Goal: Task Accomplishment & Management: Manage account settings

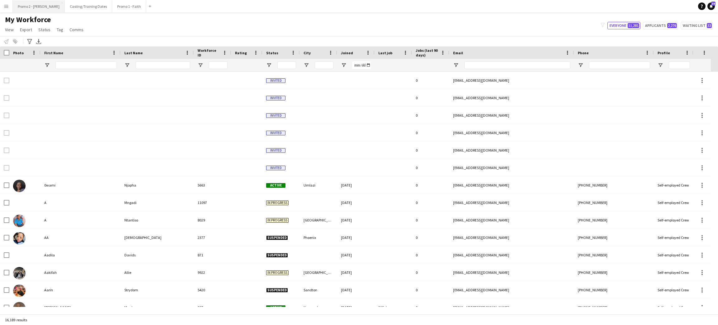
click at [30, 7] on button "Promo 2 - [PERSON_NAME]" at bounding box center [39, 6] width 52 height 12
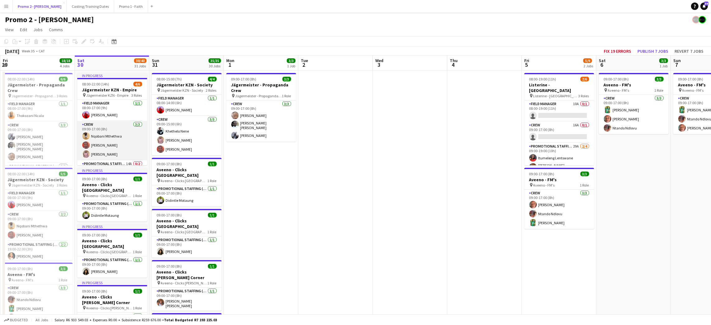
scroll to position [25, 0]
click at [110, 153] on app-card-role "Promotional Staffing (Brand Ambassadors) 14A 0/2 19:00-22:00 (3h) single-neutra…" at bounding box center [112, 150] width 70 height 30
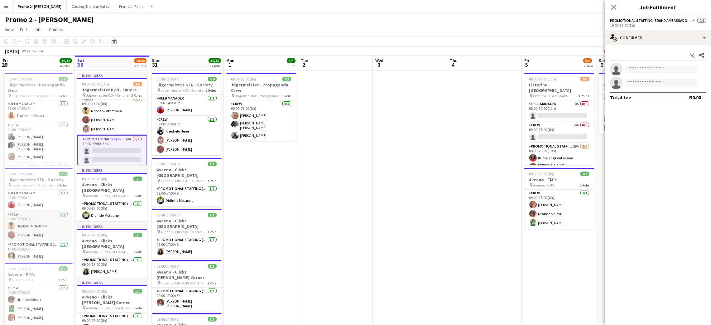
scroll to position [12, 0]
click at [646, 68] on input at bounding box center [661, 68] width 72 height 7
type input "*******"
click at [648, 82] on span "[EMAIL_ADDRESS][DOMAIN_NAME]" at bounding box center [661, 83] width 62 height 5
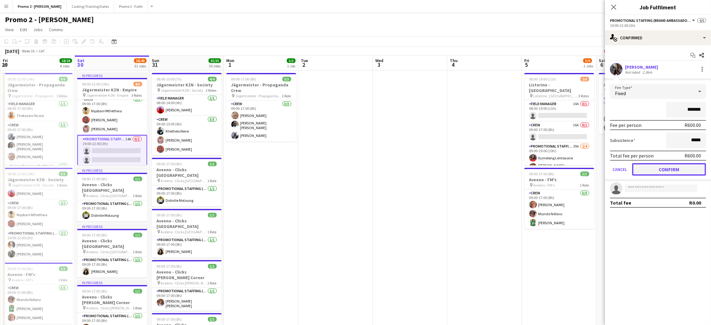
click at [686, 167] on button "Confirm" at bounding box center [669, 169] width 74 height 12
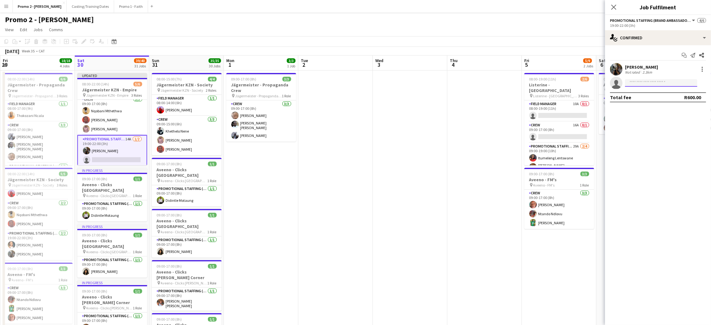
click at [641, 81] on input at bounding box center [661, 82] width 72 height 7
type input "****"
click at [646, 97] on span "[EMAIL_ADDRESS][DOMAIN_NAME]" at bounding box center [661, 96] width 62 height 5
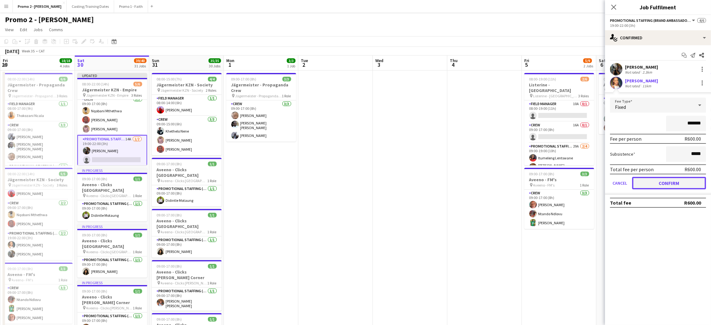
click at [655, 182] on button "Confirm" at bounding box center [669, 183] width 74 height 12
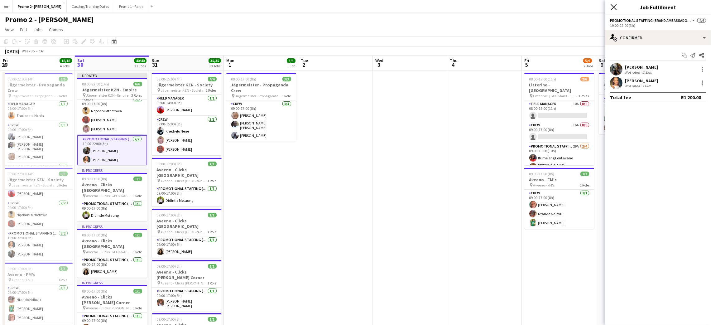
click at [613, 10] on icon "Close pop-in" at bounding box center [614, 7] width 6 height 6
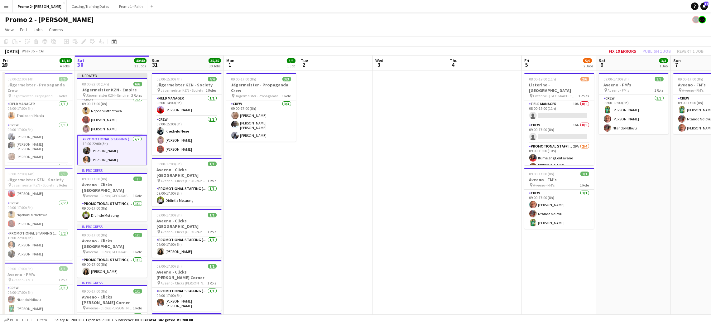
click at [647, 49] on div "Fix 19 errors Publish 1 job Revert 1 job" at bounding box center [656, 51] width 110 height 8
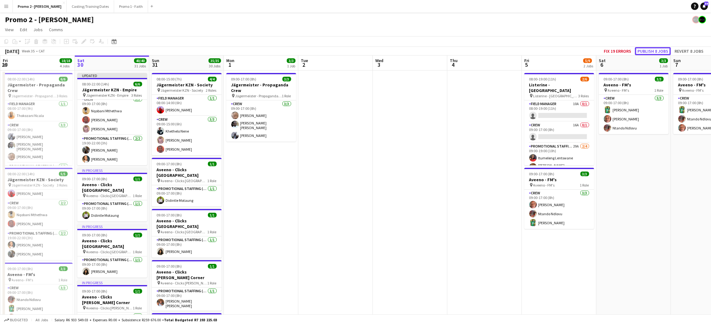
click at [647, 49] on button "Publish 8 jobs" at bounding box center [653, 51] width 36 height 8
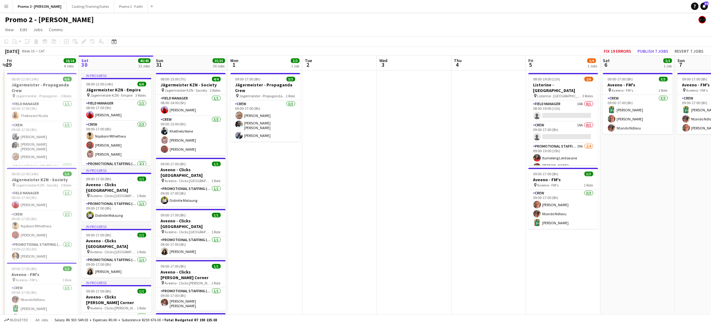
scroll to position [0, 148]
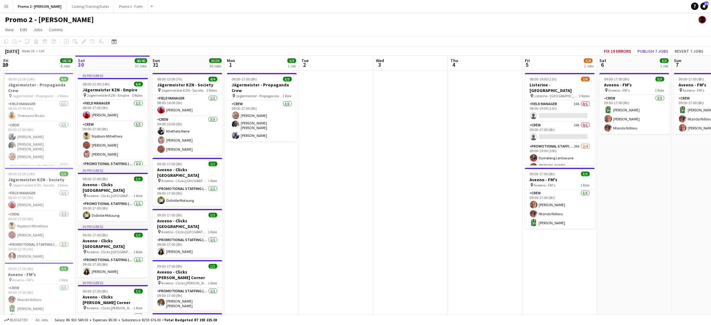
drag, startPoint x: 266, startPoint y: 199, endPoint x: 262, endPoint y: 242, distance: 43.2
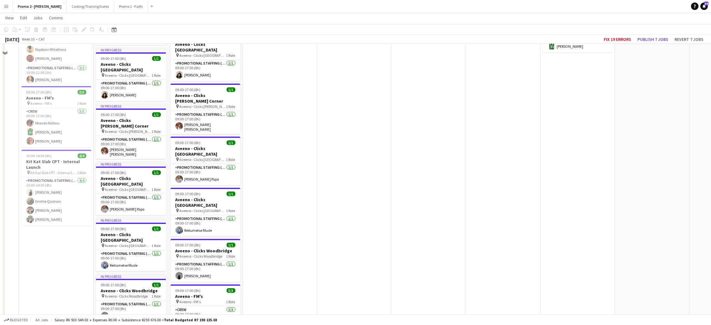
scroll to position [130, 0]
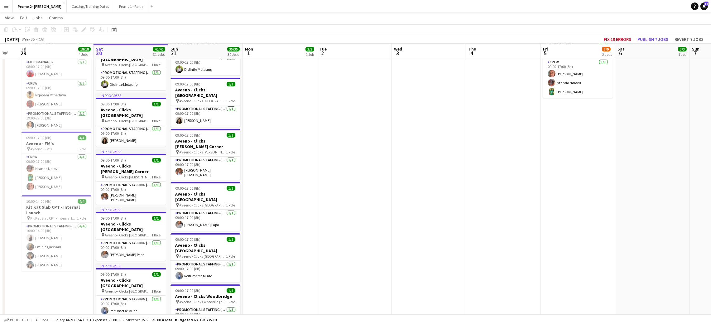
drag, startPoint x: 490, startPoint y: 324, endPoint x: 533, endPoint y: 291, distance: 54.1
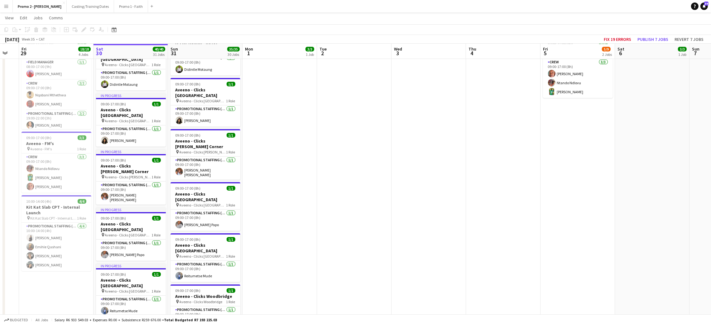
click at [5, 10] on button "Menu" at bounding box center [6, 6] width 12 height 12
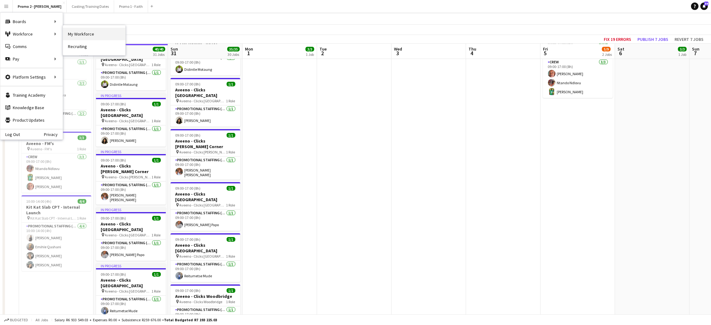
click at [80, 39] on link "My Workforce" at bounding box center [94, 34] width 62 height 12
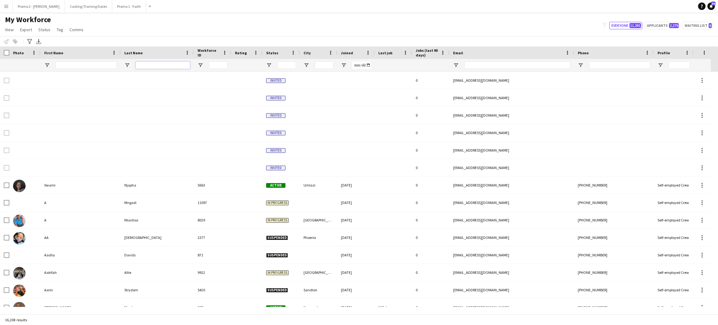
click at [172, 67] on input "Last Name Filter Input" at bounding box center [163, 64] width 55 height 7
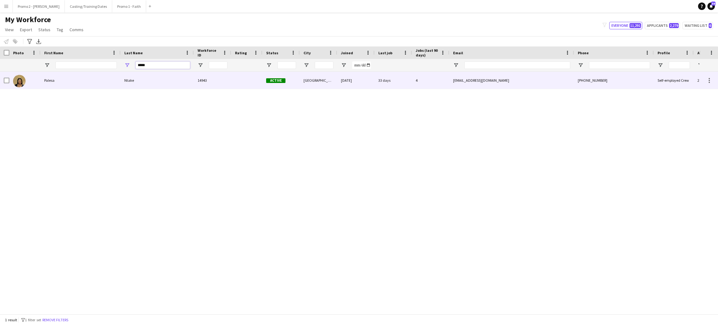
type input "*****"
click at [172, 84] on div "Ntake" at bounding box center [157, 80] width 73 height 17
